Goal: Task Accomplishment & Management: Manage account settings

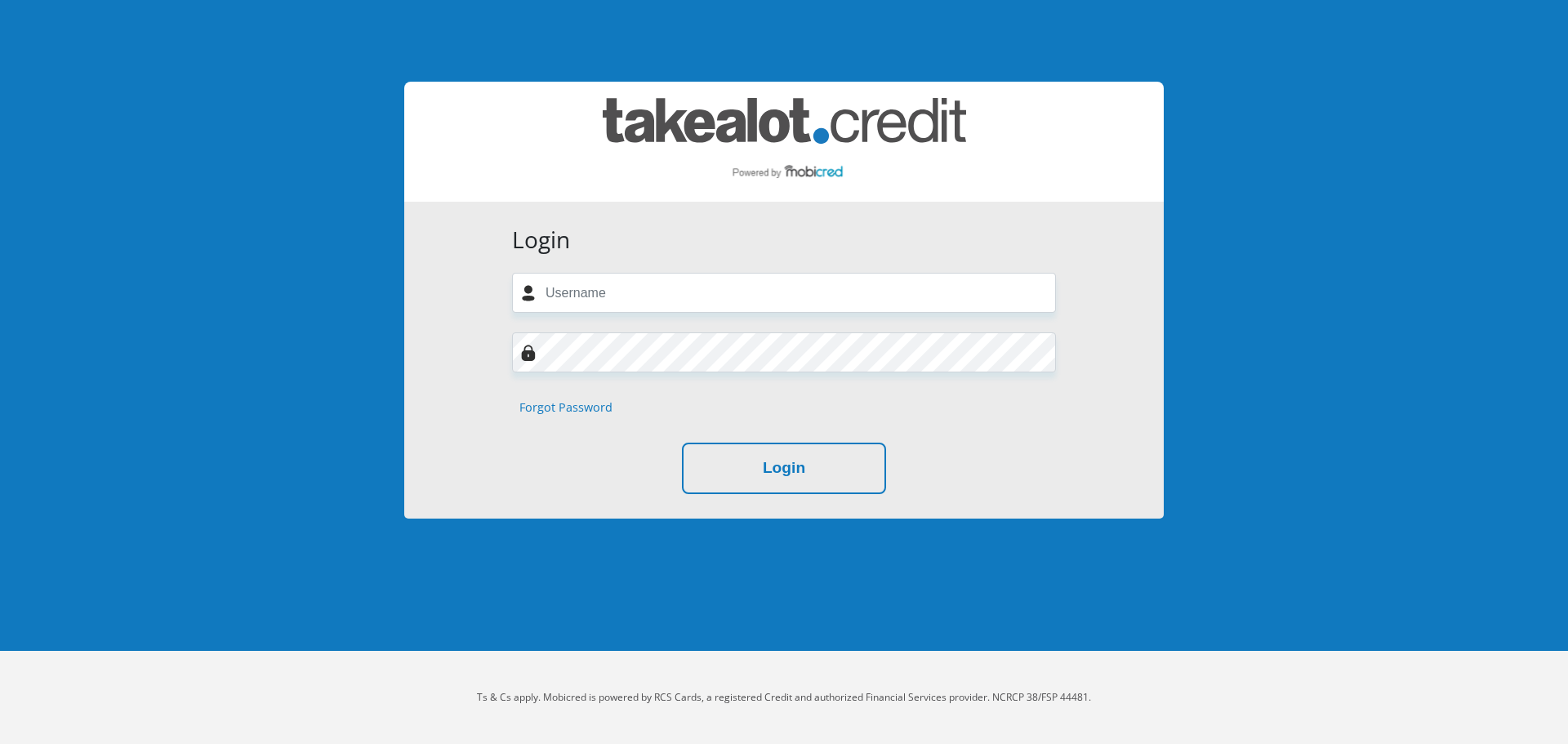
click at [1467, 342] on body "Login Forgot Password Login Ts & Cs apply. Mobicred is powered by RCS Cards, a …" at bounding box center [784, 372] width 1568 height 744
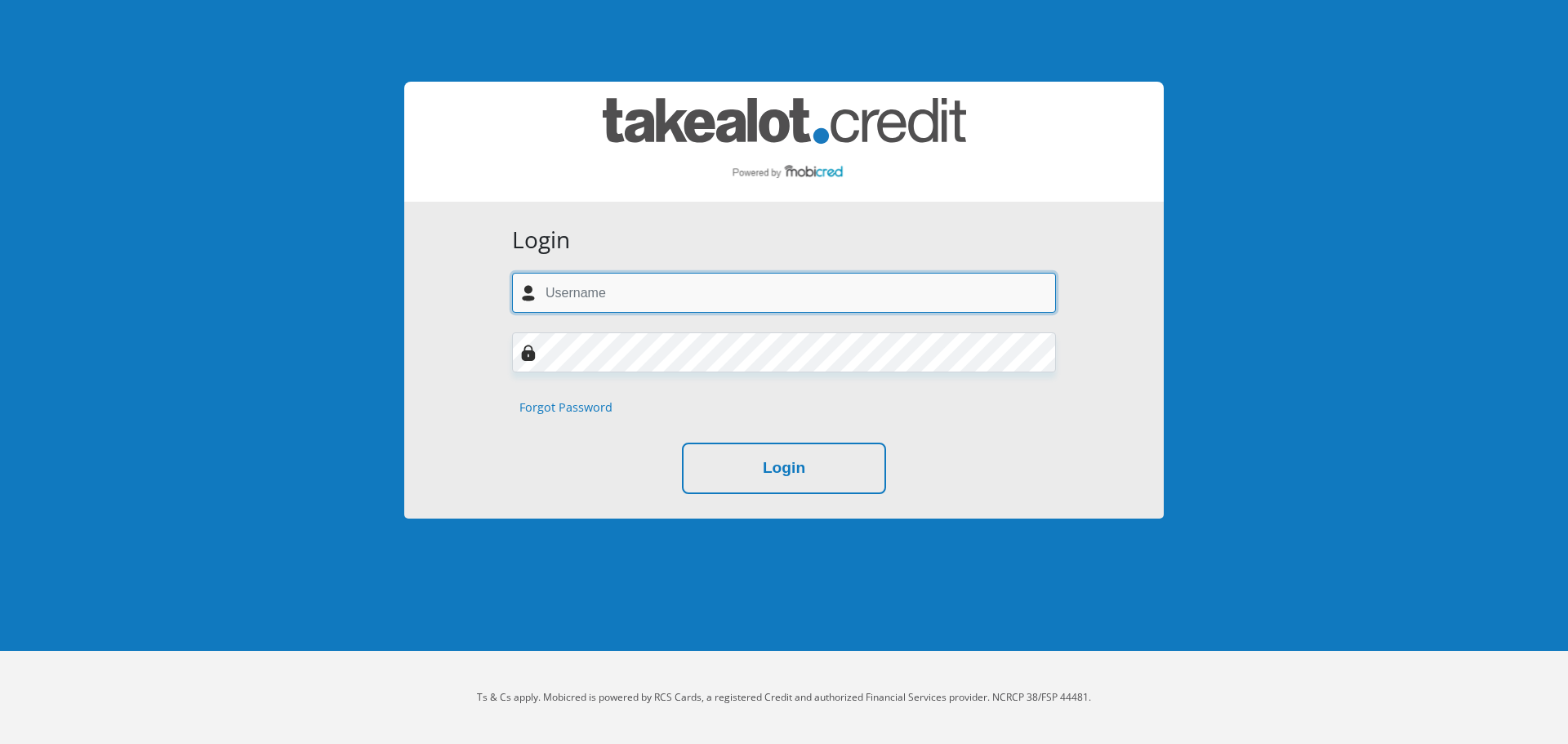
click at [723, 278] on input "text" at bounding box center [784, 293] width 544 height 40
type input "jordanlionmasters@gmail.com"
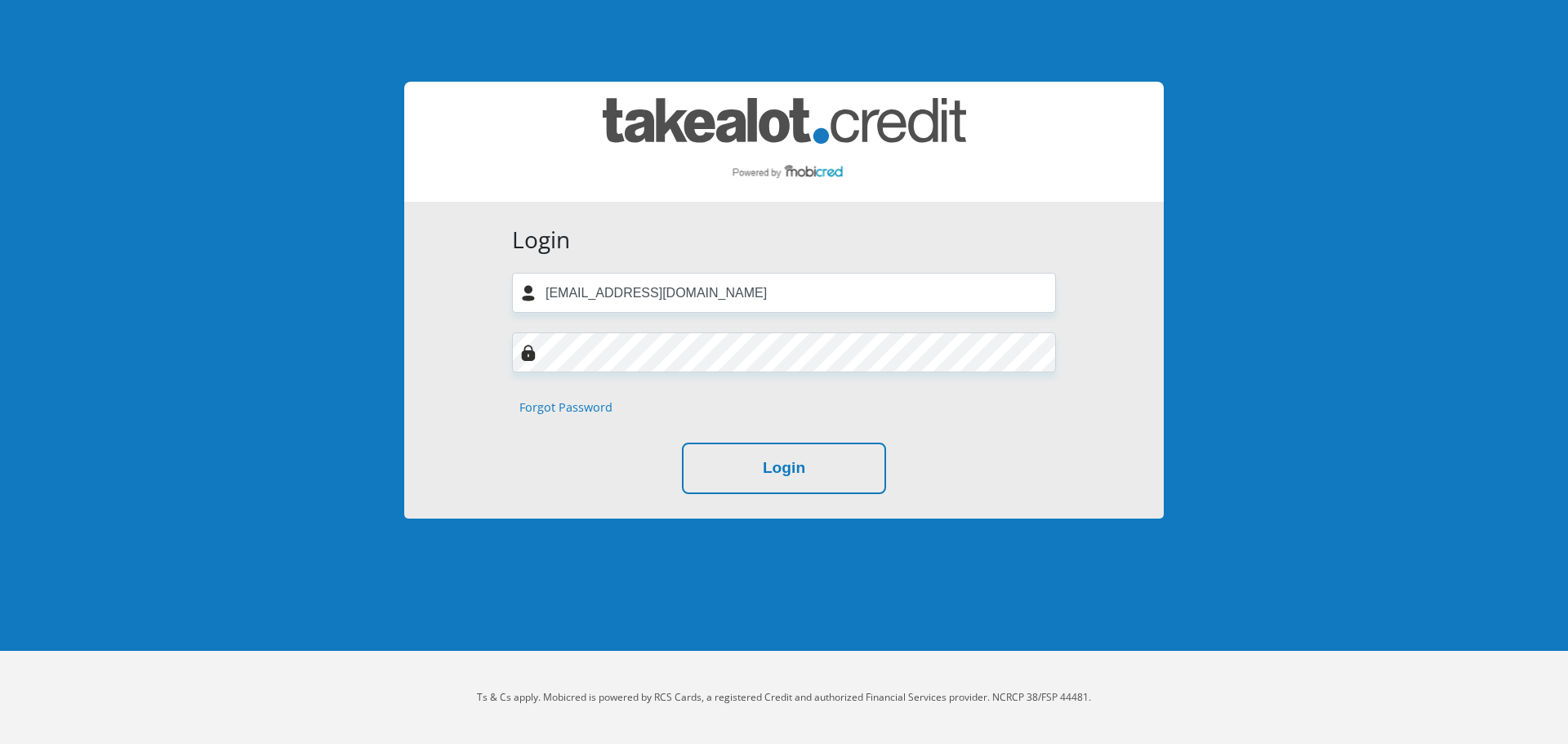
click at [682, 443] on button "Login" at bounding box center [783, 468] width 204 height 52
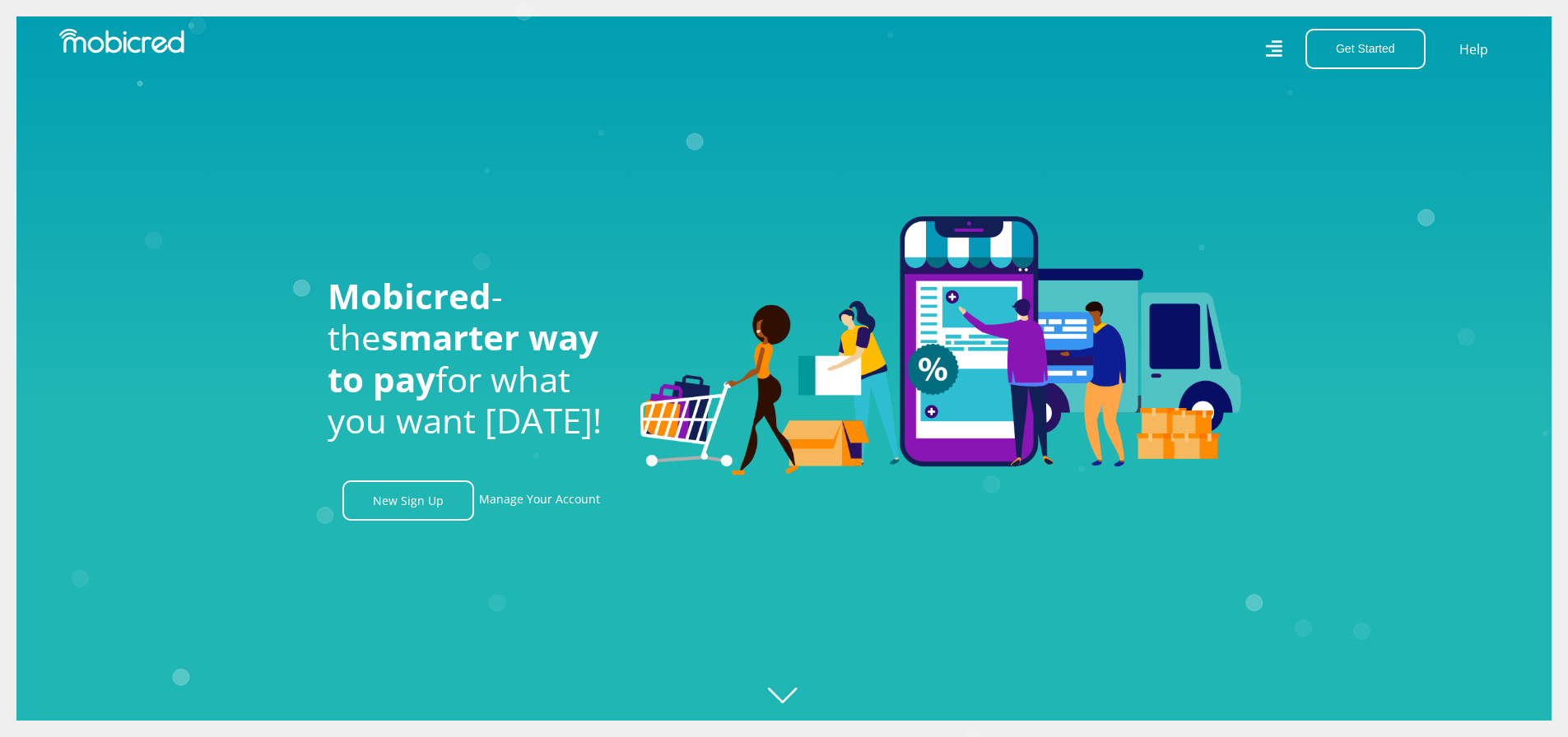
scroll to position [0, 1173]
